Goal: Information Seeking & Learning: Check status

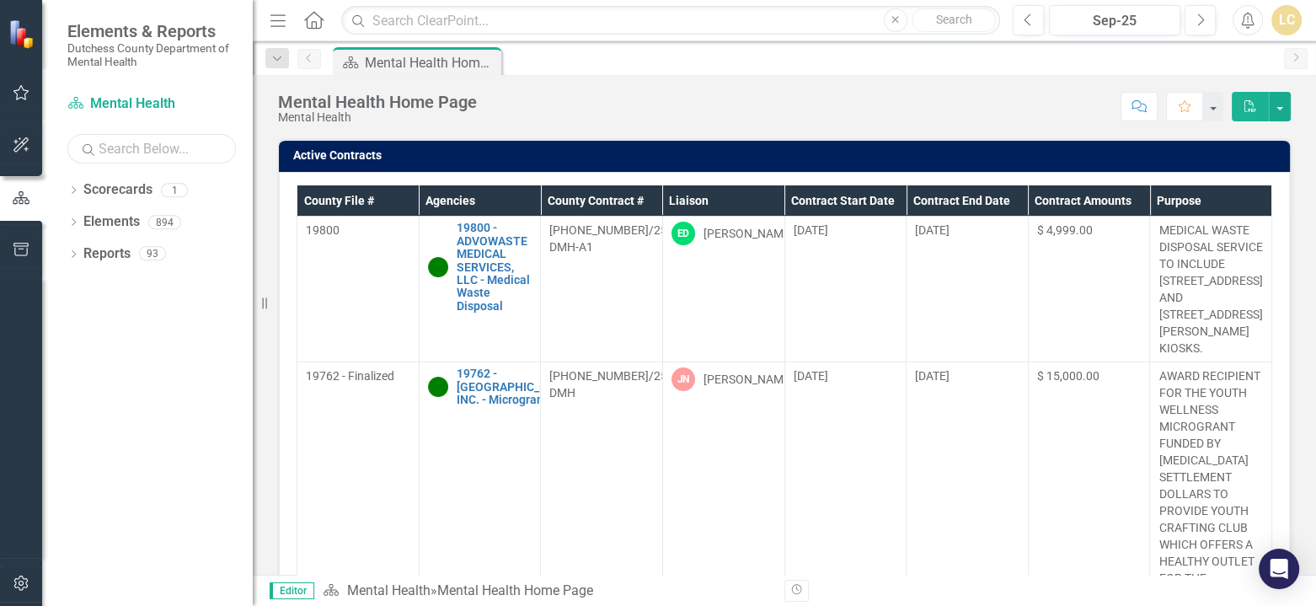
click at [126, 147] on input "text" at bounding box center [151, 148] width 169 height 29
type input "abilities"
click at [827, 77] on div "Mental Health Home Page Mental Health Score: N/A Sep-25 Completed Comment Favor…" at bounding box center [784, 100] width 1063 height 51
click at [511, 24] on input "text" at bounding box center [670, 20] width 659 height 29
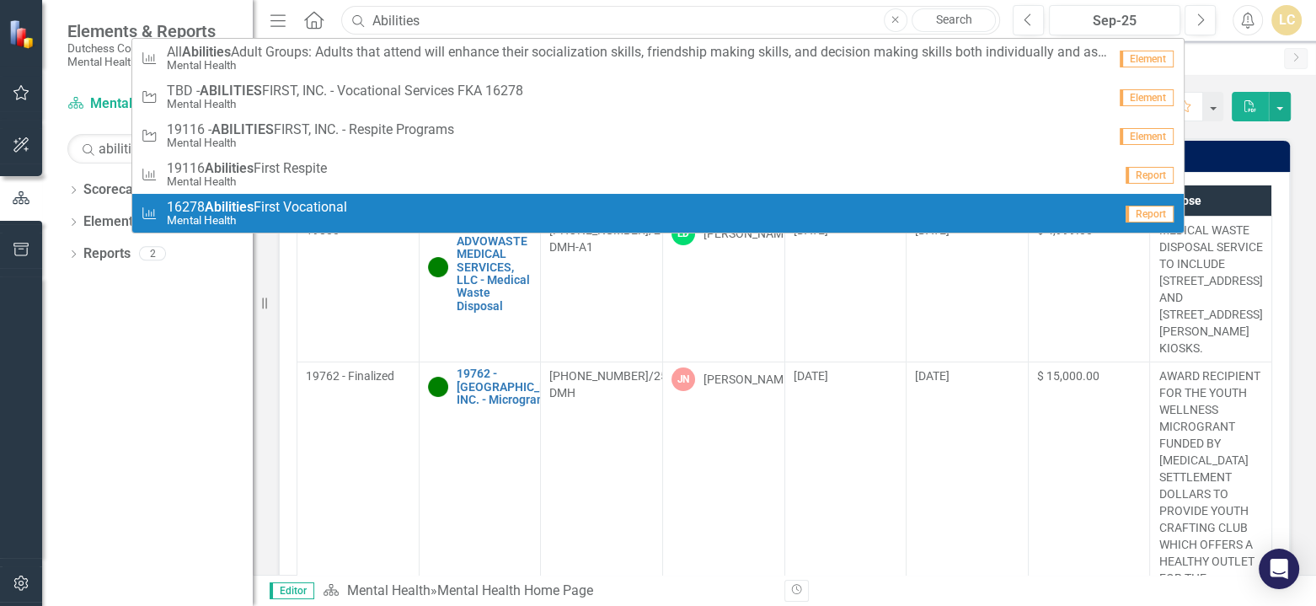
type input "Abilities"
click at [259, 216] on small "Mental Health" at bounding box center [257, 220] width 180 height 13
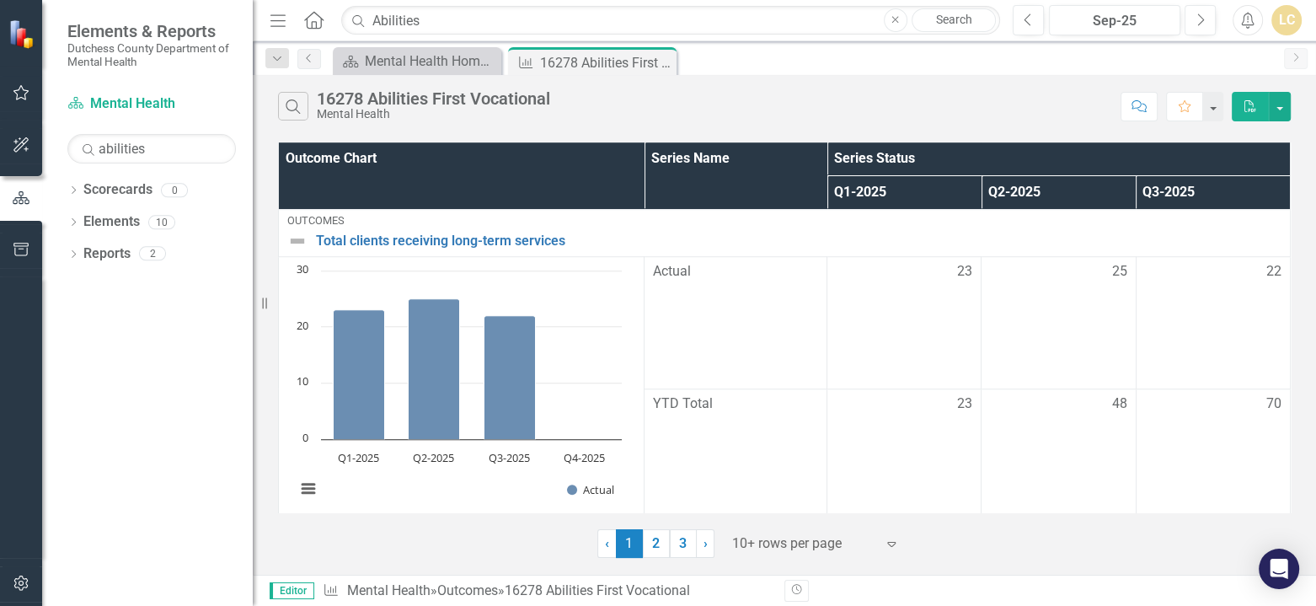
scroll to position [1249, 0]
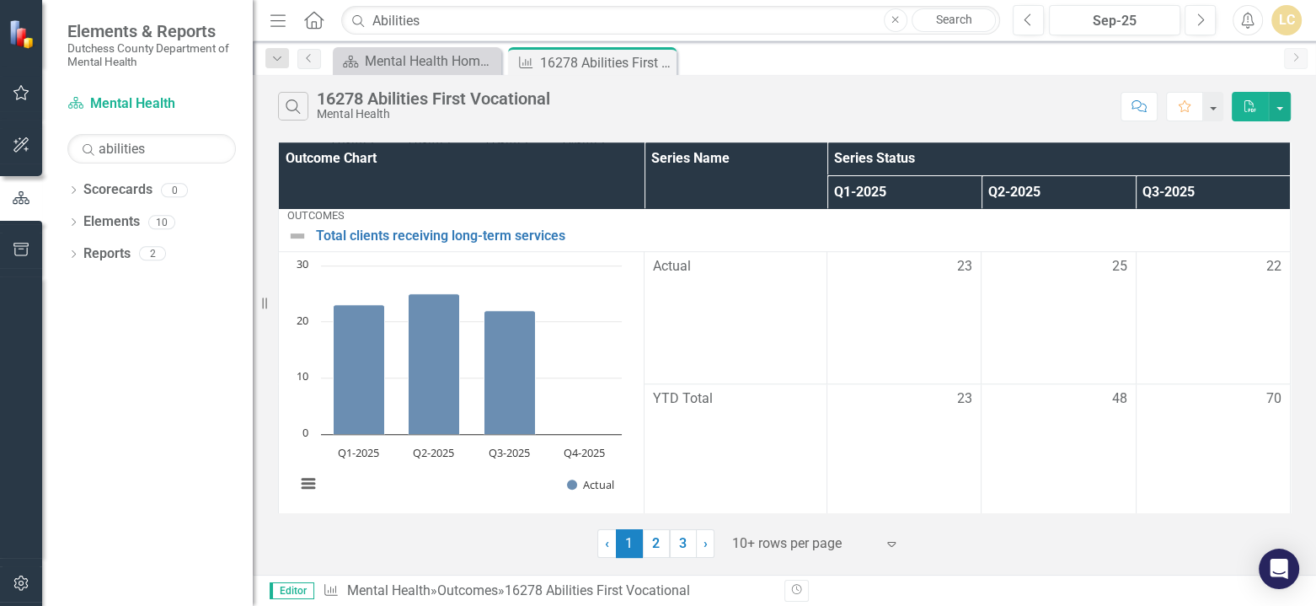
click at [1102, 577] on div "Editor Outcome Mental Health » Outcomes » 16278 Abilities First Vocational Revi…" at bounding box center [784, 590] width 1063 height 31
click at [792, 586] on icon "Revision History" at bounding box center [796, 590] width 13 height 10
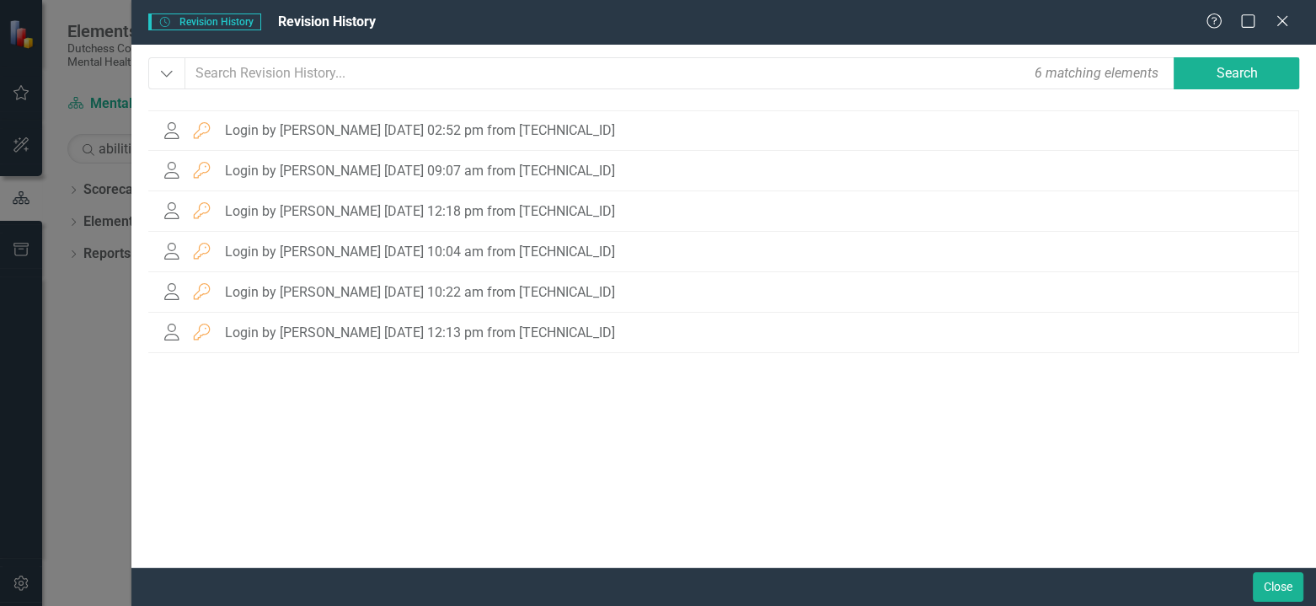
click at [792, 586] on div "Close" at bounding box center [723, 586] width 1185 height 39
click at [1272, 586] on button "Close" at bounding box center [1278, 586] width 51 height 29
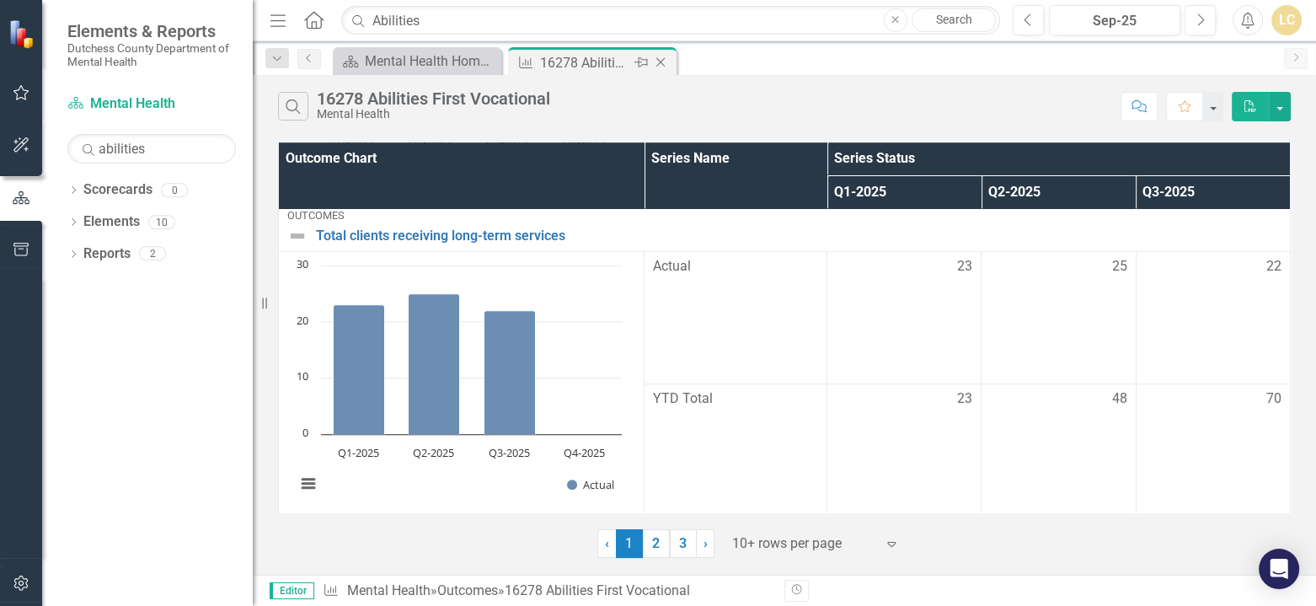
click at [596, 62] on div "16278 Abilities First Vocational" at bounding box center [585, 62] width 90 height 21
click at [300, 589] on span "Editor" at bounding box center [292, 590] width 45 height 17
click at [608, 592] on div "16278 Abilities First Vocational" at bounding box center [596, 590] width 185 height 16
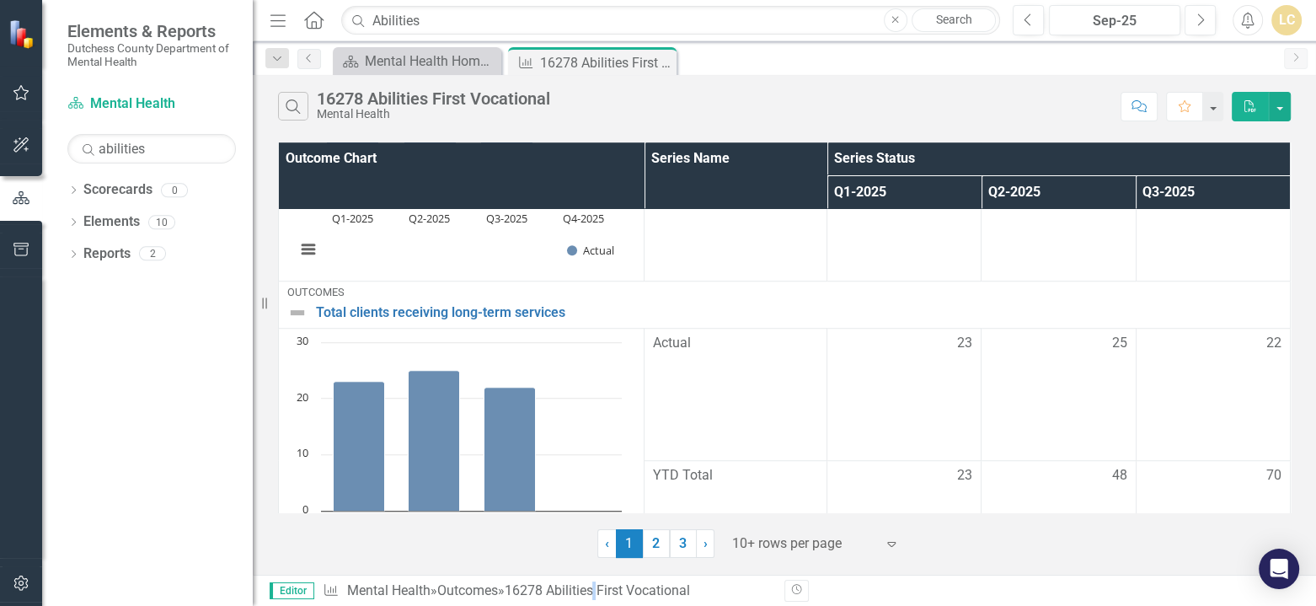
scroll to position [1080, 0]
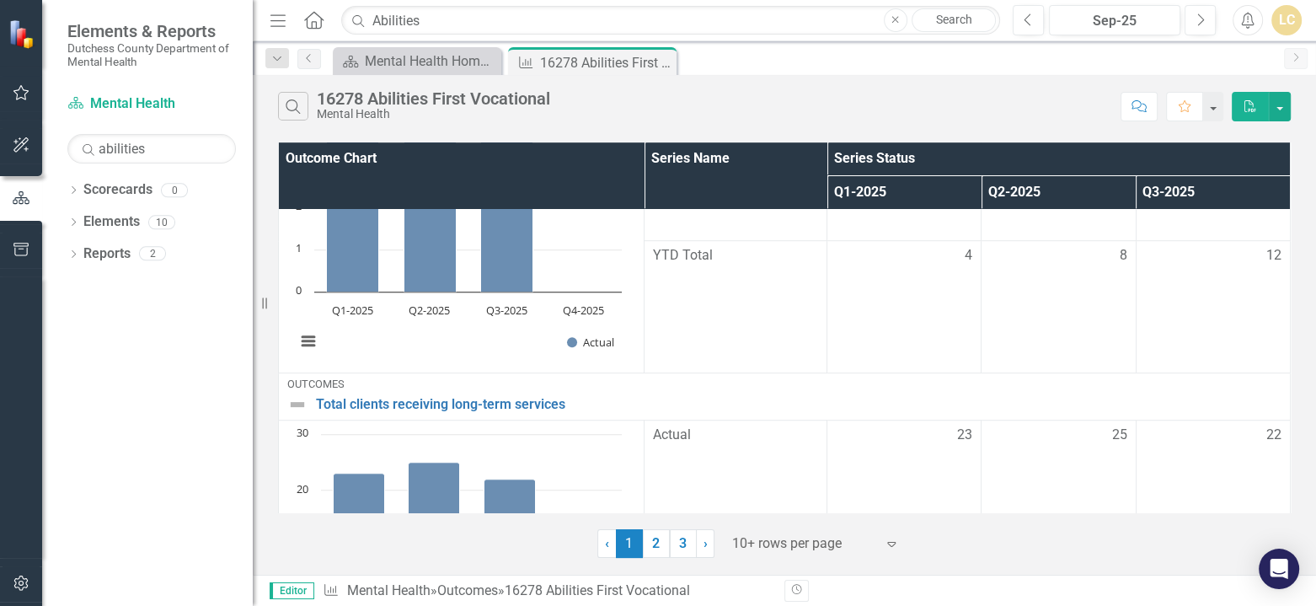
click at [892, 540] on icon "Expand" at bounding box center [891, 543] width 17 height 13
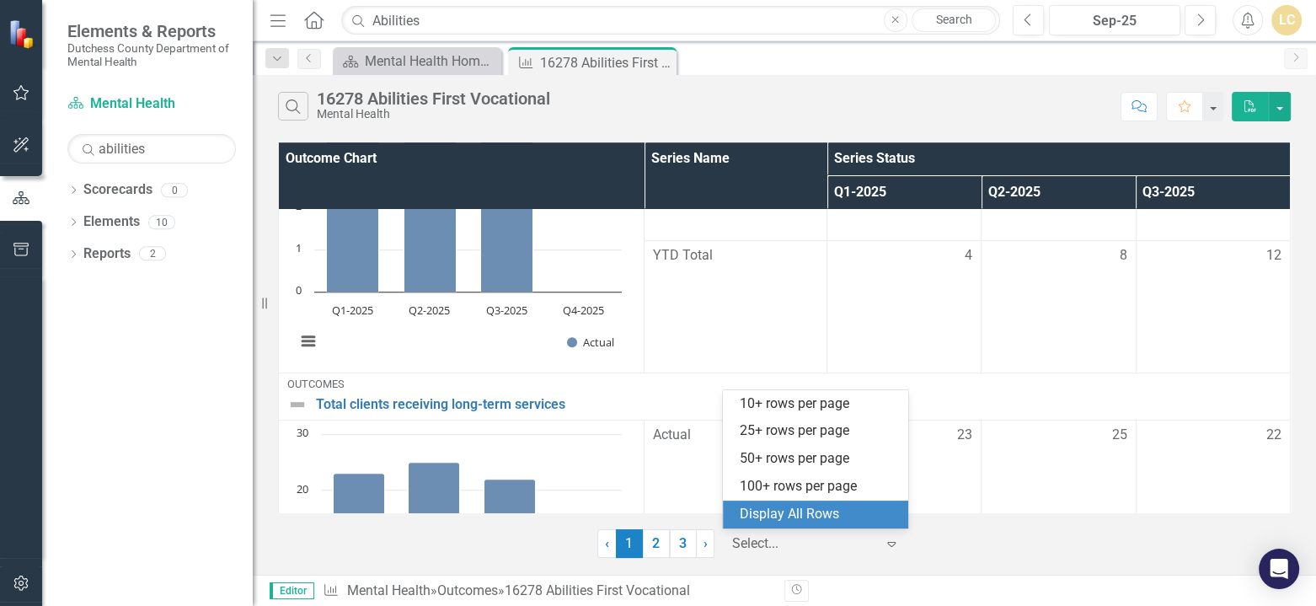
click at [822, 510] on div "Display All Rows" at bounding box center [819, 514] width 158 height 19
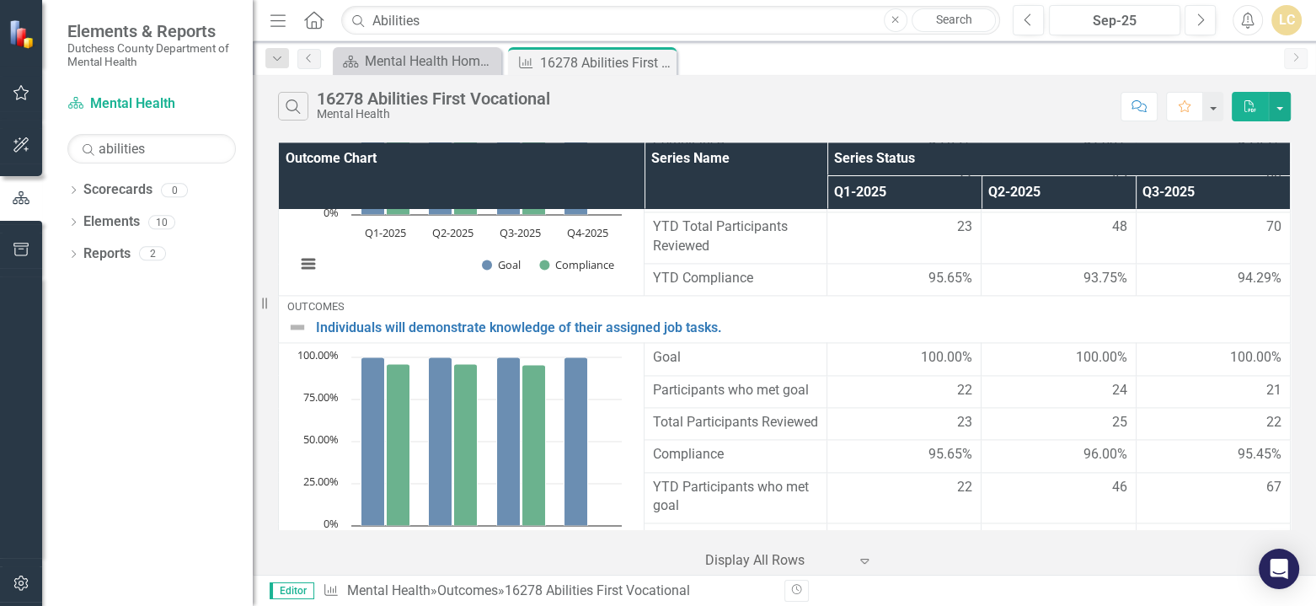
scroll to position [2830, 0]
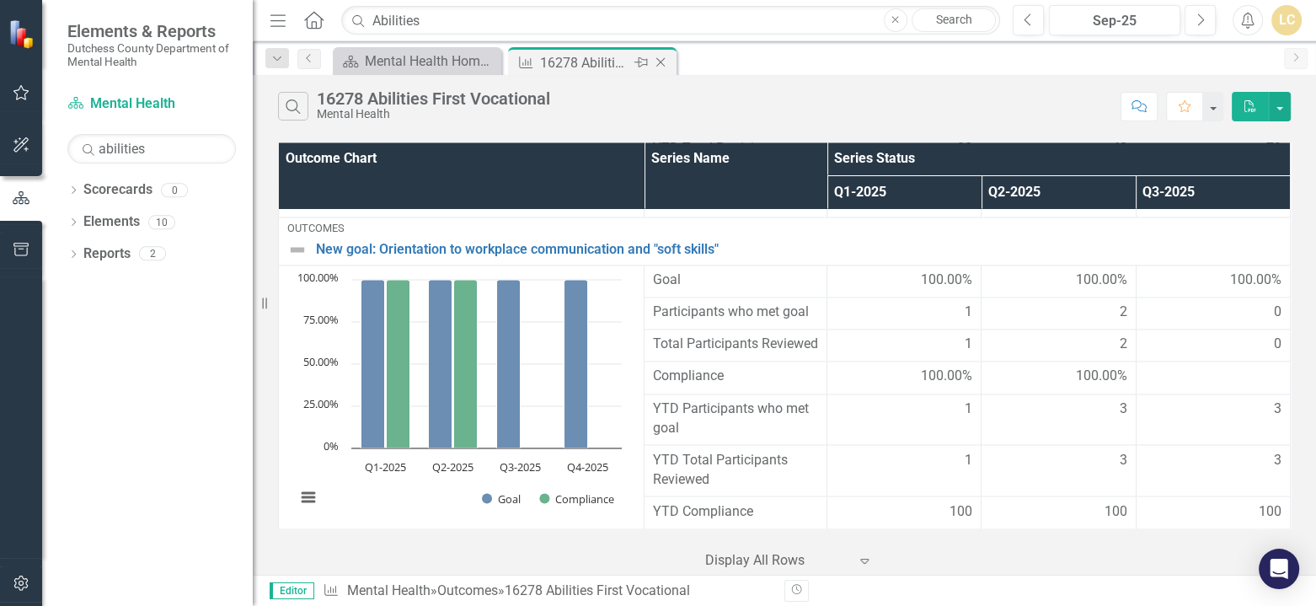
click at [610, 62] on div "16278 Abilities First Vocational" at bounding box center [585, 62] width 90 height 21
click at [1285, 106] on button "button" at bounding box center [1280, 106] width 22 height 29
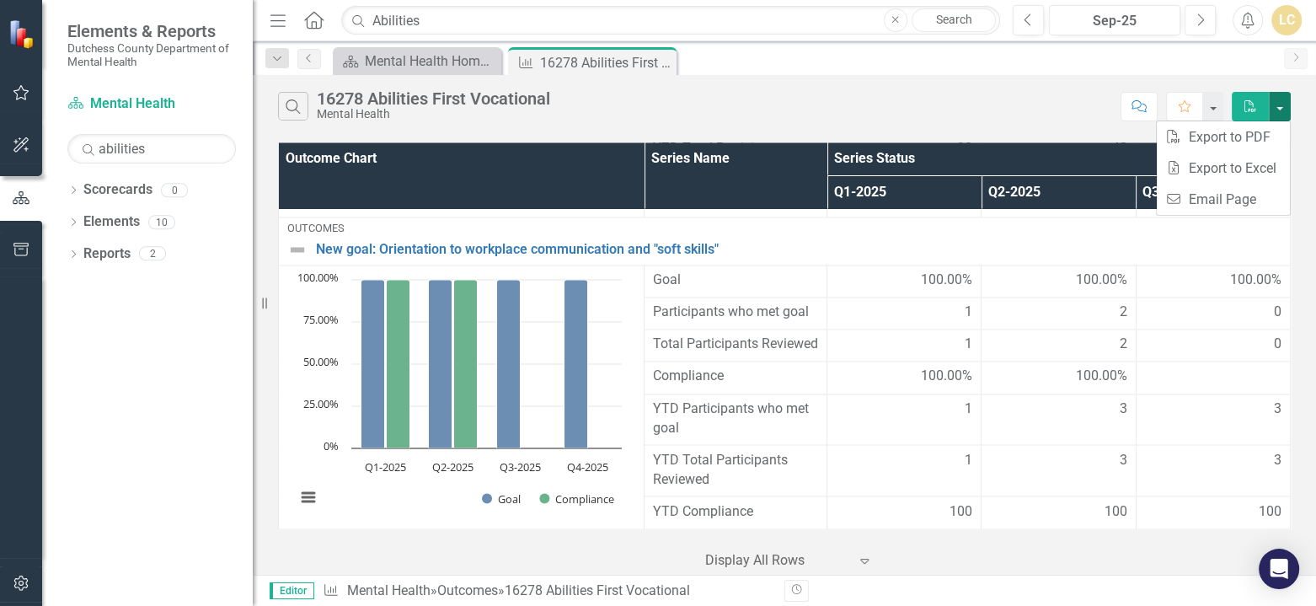
click at [1285, 106] on button "button" at bounding box center [1280, 106] width 22 height 29
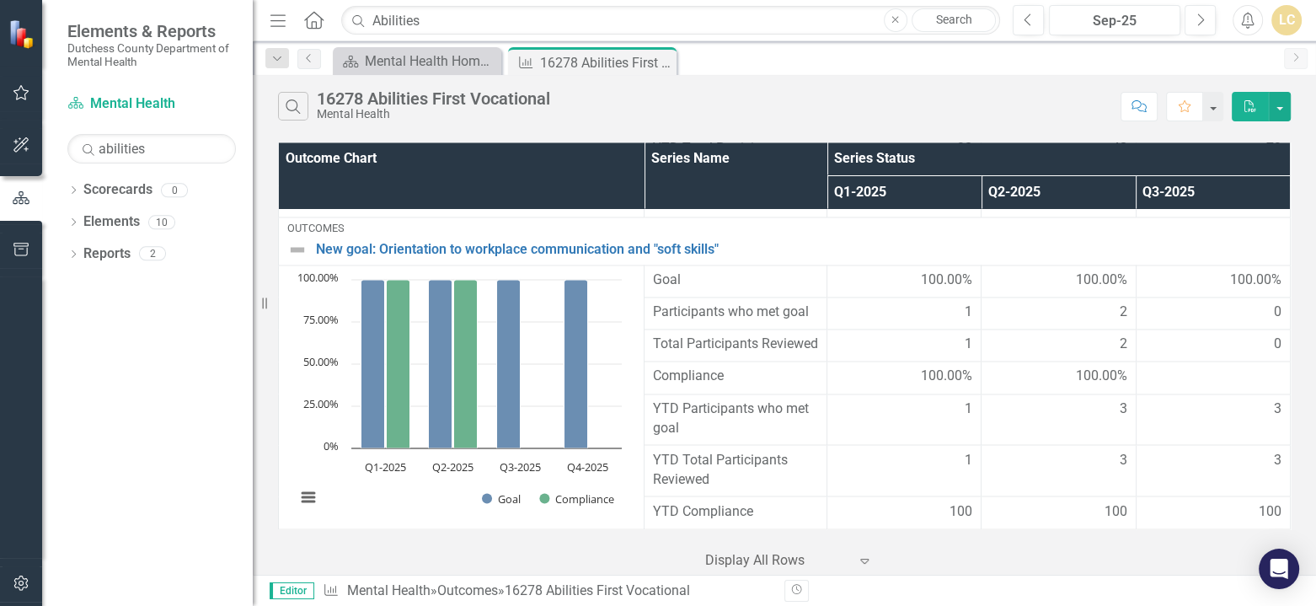
click at [765, 559] on div at bounding box center [776, 560] width 143 height 23
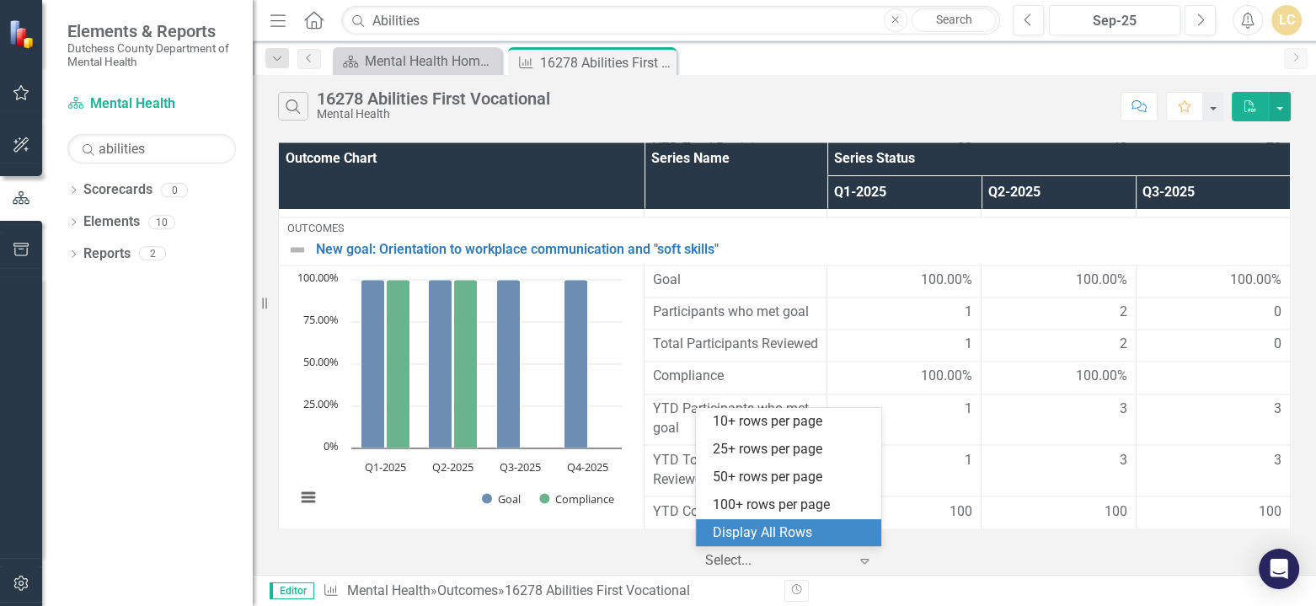
click at [770, 528] on div "Display All Rows" at bounding box center [792, 532] width 158 height 19
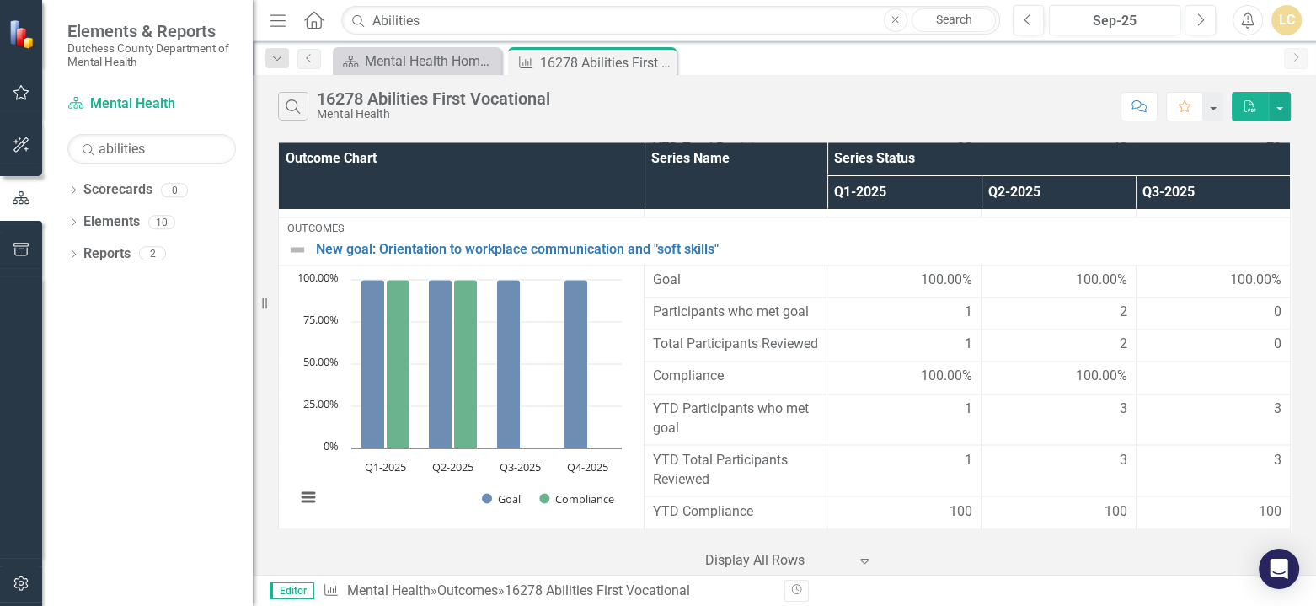
click at [167, 498] on div "Dropdown Scorecards 0 Dropdown Elements 10 Dropdown Objective Objectives 0 Drop…" at bounding box center [147, 391] width 211 height 430
click at [789, 585] on button "Revision History" at bounding box center [796, 591] width 24 height 22
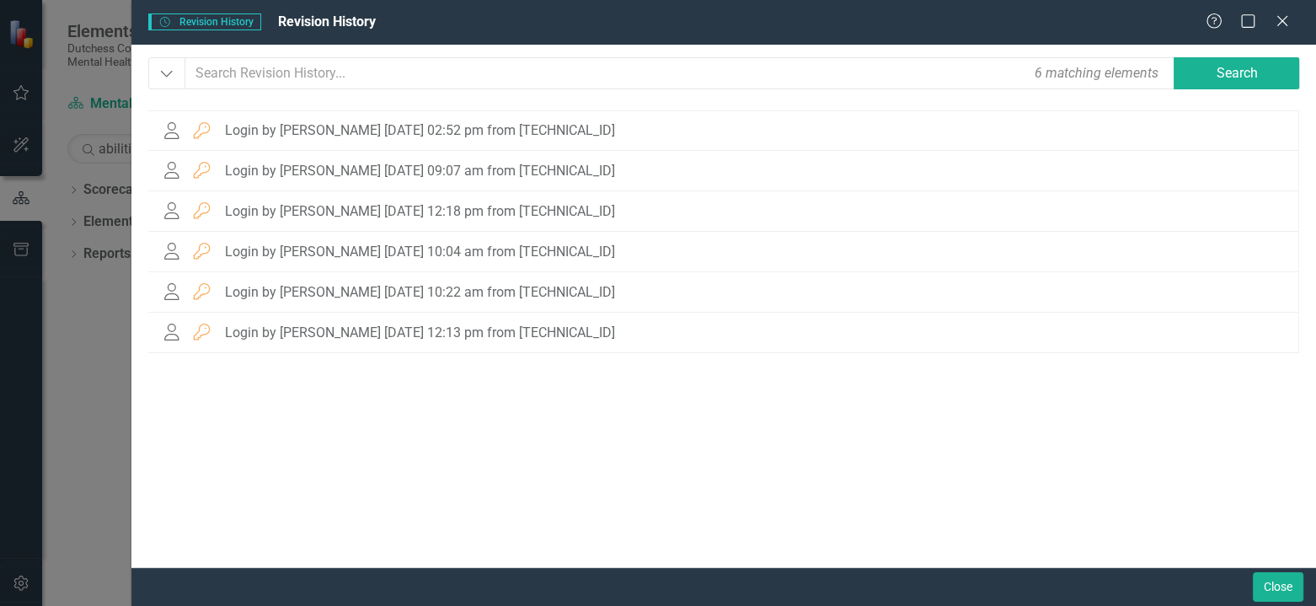
click at [789, 585] on div "Close" at bounding box center [723, 586] width 1185 height 39
click at [1290, 16] on icon "Close" at bounding box center [1282, 21] width 21 height 16
